Goal: Task Accomplishment & Management: Complete application form

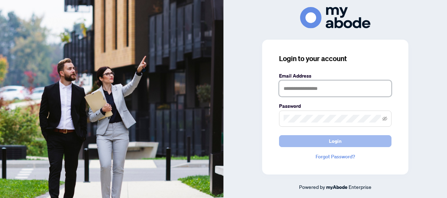
type input "**********"
click at [333, 141] on span "Login" at bounding box center [335, 141] width 13 height 11
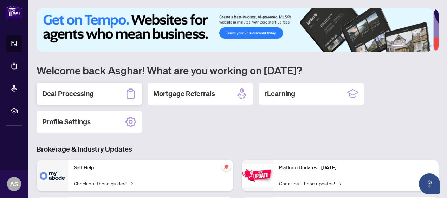
click at [87, 91] on h2 "Deal Processing" at bounding box center [68, 94] width 52 height 10
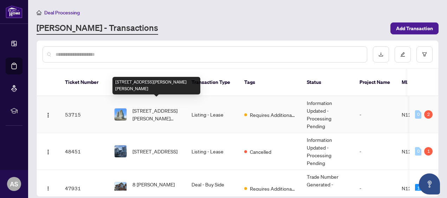
click at [161, 107] on span "[STREET_ADDRESS][PERSON_NAME][PERSON_NAME]" at bounding box center [156, 114] width 48 height 15
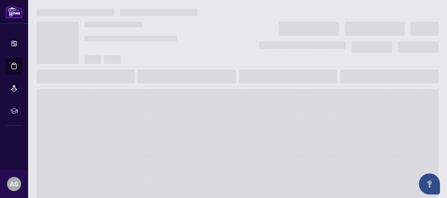
click at [161, 102] on main at bounding box center [237, 99] width 419 height 198
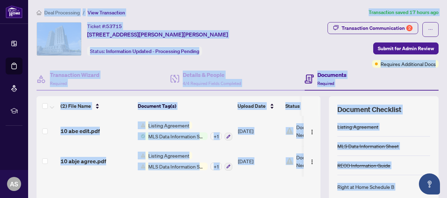
scroll to position [95, 0]
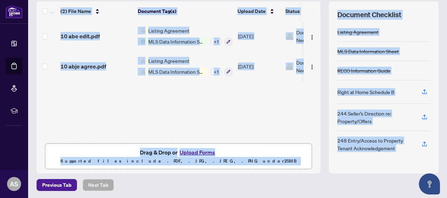
click at [202, 149] on button "Upload Forms" at bounding box center [197, 152] width 40 height 9
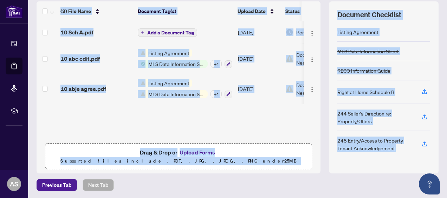
click at [292, 157] on p "Supported files include .PDF, .JPG, .JPEG, .PNG under 25 MB" at bounding box center [179, 161] width 258 height 8
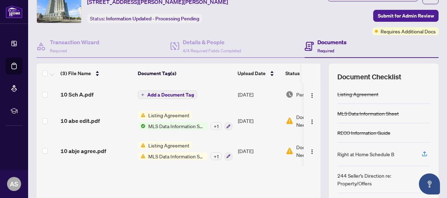
scroll to position [0, 0]
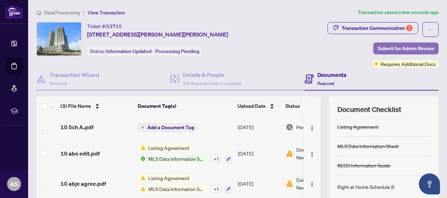
click at [407, 43] on span "Submit for Admin Review" at bounding box center [406, 48] width 56 height 11
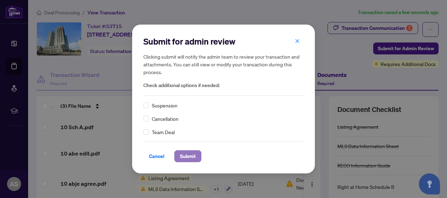
click at [188, 157] on span "Submit" at bounding box center [188, 156] width 16 height 11
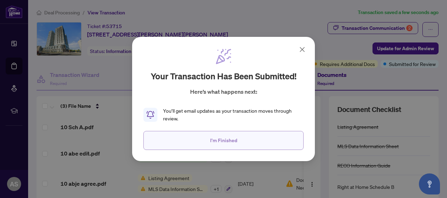
click at [211, 141] on span "I'm Finished" at bounding box center [223, 140] width 27 height 11
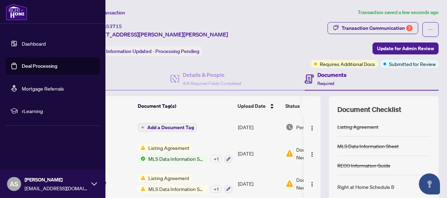
click at [41, 43] on link "Dashboard" at bounding box center [34, 43] width 24 height 6
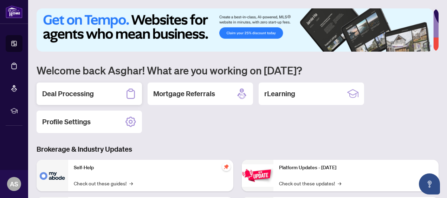
click at [89, 91] on h2 "Deal Processing" at bounding box center [68, 94] width 52 height 10
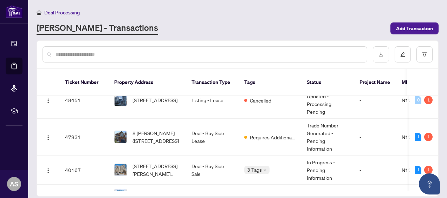
scroll to position [51, 0]
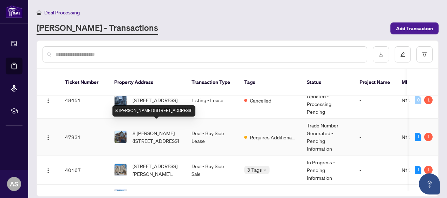
click at [148, 129] on span "8 [PERSON_NAME] ([STREET_ADDRESS]" at bounding box center [156, 136] width 48 height 15
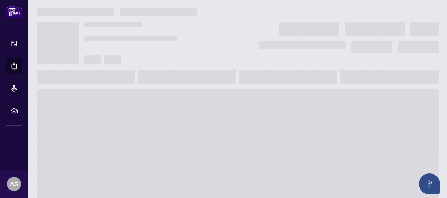
click at [148, 129] on span at bounding box center [238, 145] width 402 height 112
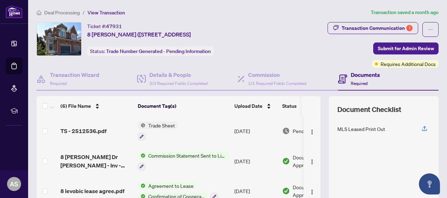
click at [188, 153] on span "Commission Statement Sent to Listing Brokerage" at bounding box center [186, 156] width 83 height 8
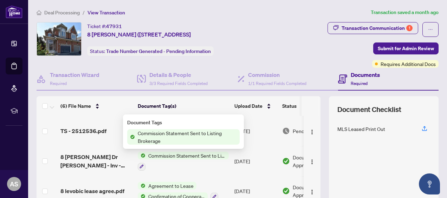
click at [188, 153] on span "Commission Statement Sent to Listing Brokerage" at bounding box center [186, 156] width 83 height 8
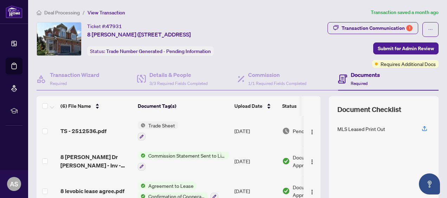
click at [188, 153] on span "Commission Statement Sent to Listing Brokerage" at bounding box center [186, 156] width 83 height 8
click at [269, 51] on div "Ticket #: 47931 8 [PERSON_NAME] ([STREET_ADDRESS] Status: Trade Number Generate…" at bounding box center [153, 39] width 233 height 34
click at [151, 124] on span "Trade Sheet" at bounding box center [161, 126] width 32 height 8
click at [141, 135] on icon "button" at bounding box center [141, 137] width 4 height 4
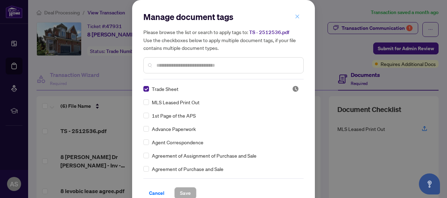
click at [295, 16] on icon "close" at bounding box center [297, 16] width 5 height 5
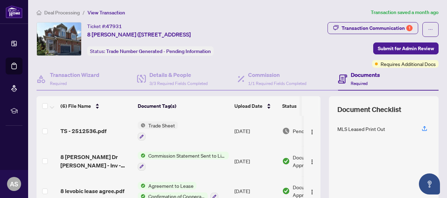
click at [168, 123] on span "Trade Sheet" at bounding box center [161, 126] width 32 height 8
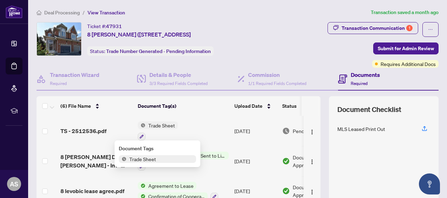
click at [168, 123] on span "Trade Sheet" at bounding box center [161, 126] width 32 height 8
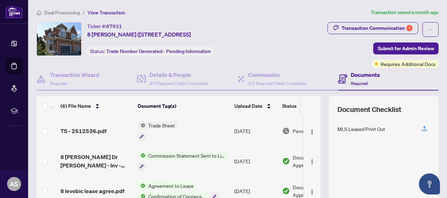
click at [168, 123] on span "Trade Sheet" at bounding box center [161, 126] width 32 height 8
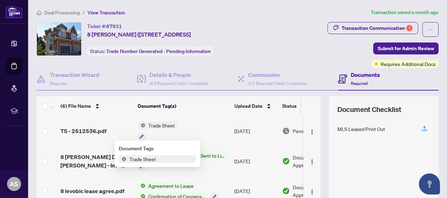
click at [147, 159] on span "Trade Sheet" at bounding box center [142, 159] width 32 height 8
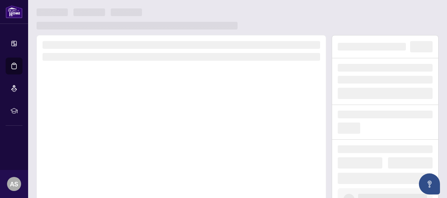
click at [147, 159] on div at bounding box center [181, 133] width 289 height 196
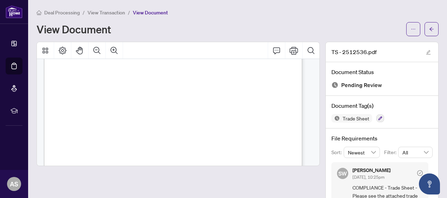
scroll to position [172, 0]
click at [291, 51] on icon "Print" at bounding box center [293, 50] width 8 height 8
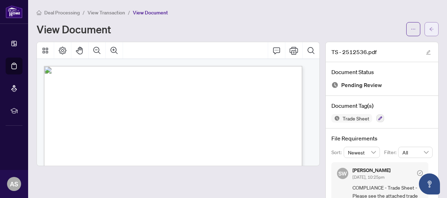
click at [429, 27] on icon "arrow-left" at bounding box center [431, 29] width 5 height 5
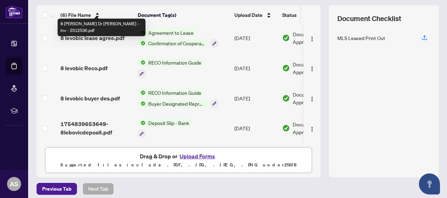
scroll to position [95, 0]
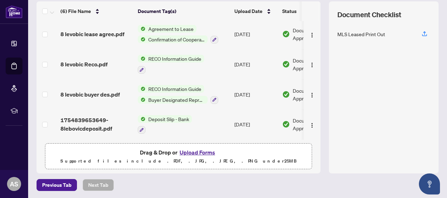
click at [203, 151] on button "Upload Forms" at bounding box center [197, 152] width 40 height 9
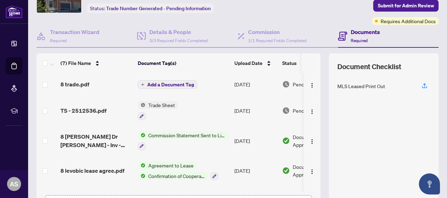
scroll to position [0, 0]
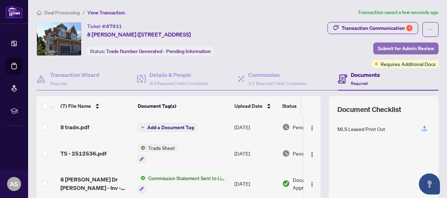
click at [405, 46] on span "Submit for Admin Review" at bounding box center [406, 48] width 56 height 11
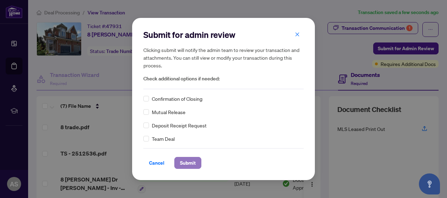
click at [190, 162] on span "Submit" at bounding box center [188, 162] width 16 height 11
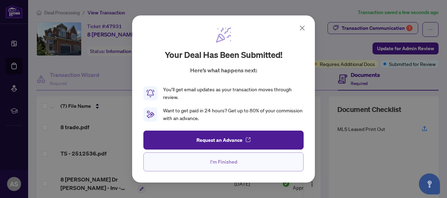
click at [218, 162] on span "I'm Finished" at bounding box center [223, 161] width 27 height 11
